Goal: Task Accomplishment & Management: Manage account settings

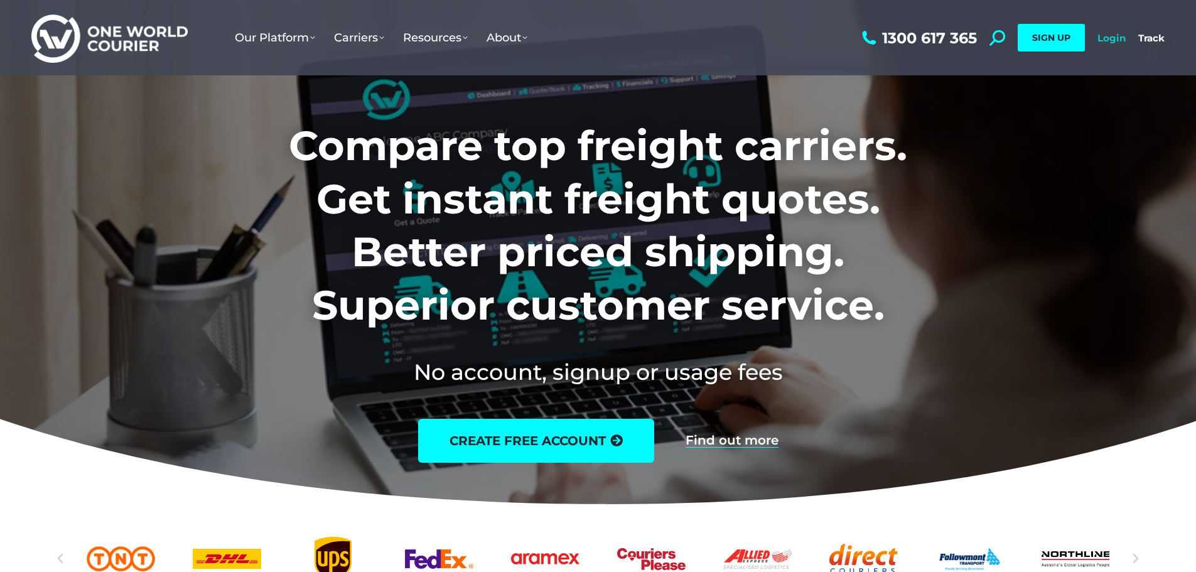
click at [1112, 43] on link "Login" at bounding box center [1111, 38] width 28 height 12
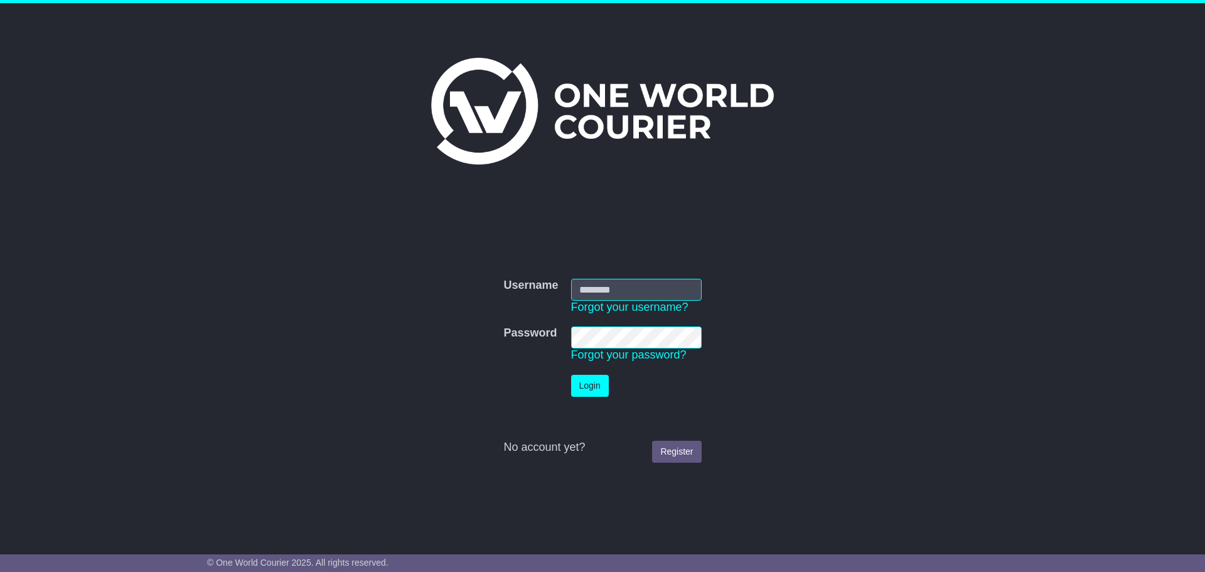
click at [613, 288] on input "Username" at bounding box center [636, 290] width 131 height 22
type input "**********"
click at [590, 375] on button "Login" at bounding box center [590, 386] width 38 height 22
